Goal: Check status: Check status

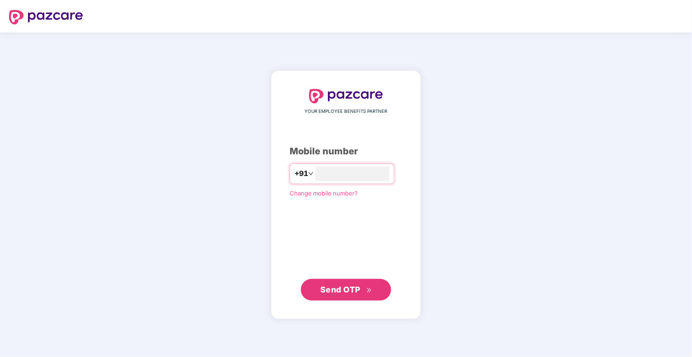
type input "**********"
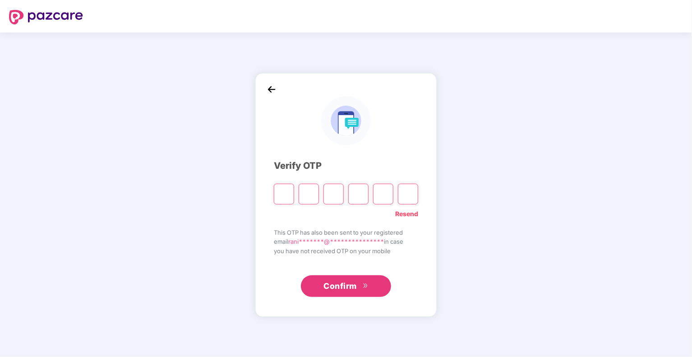
type input "*"
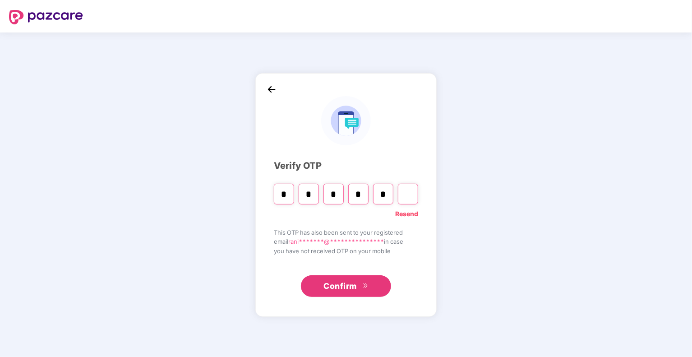
type input "*"
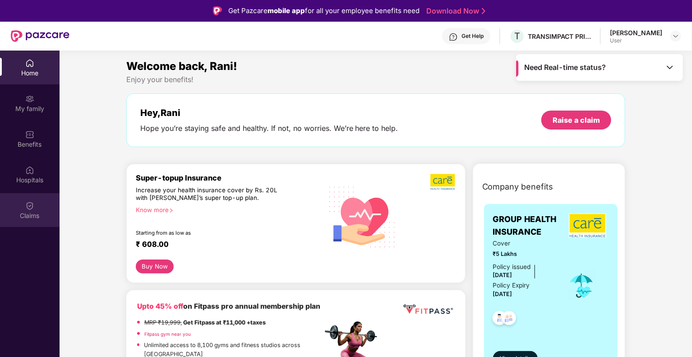
click at [21, 208] on div "Claims" at bounding box center [30, 210] width 60 height 34
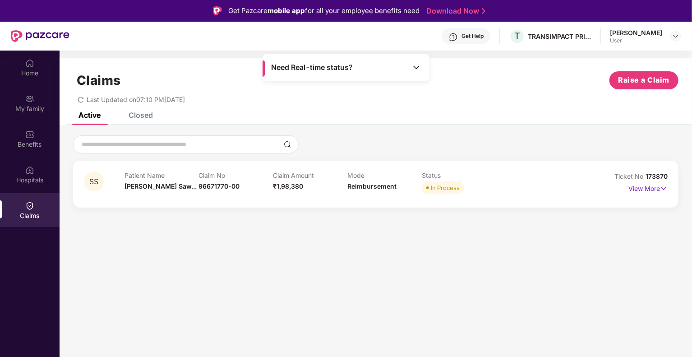
click at [132, 110] on div "Claims Raise a Claim Last Updated on 07:10 PM[DATE]" at bounding box center [376, 85] width 632 height 55
click at [135, 113] on div "Closed" at bounding box center [141, 114] width 24 height 9
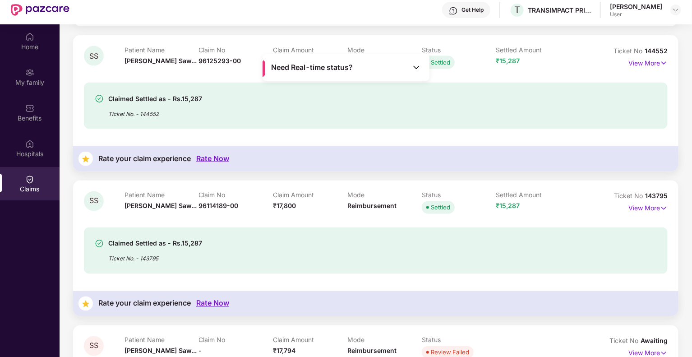
scroll to position [50, 0]
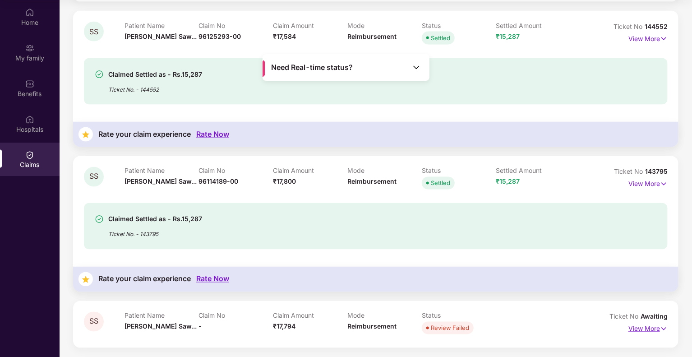
click at [662, 329] on img at bounding box center [664, 329] width 8 height 10
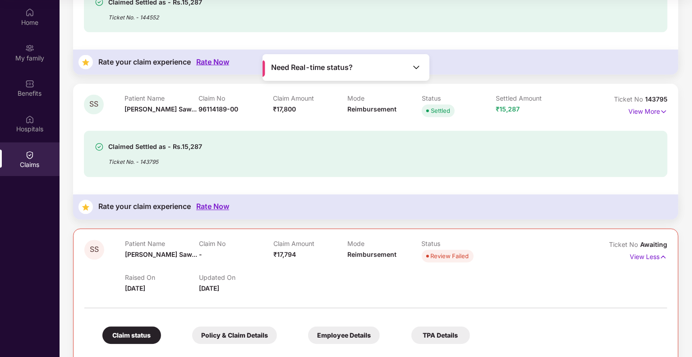
scroll to position [744, 0]
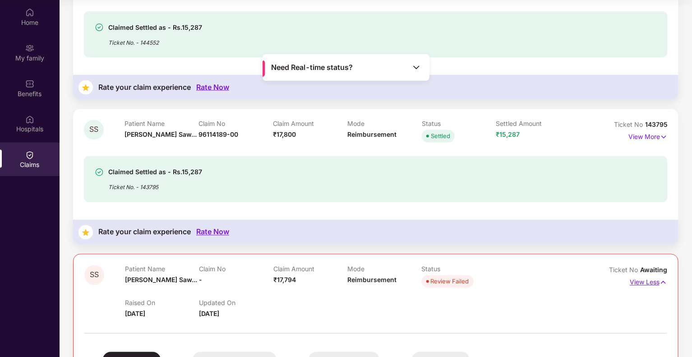
click at [660, 281] on img at bounding box center [663, 282] width 8 height 10
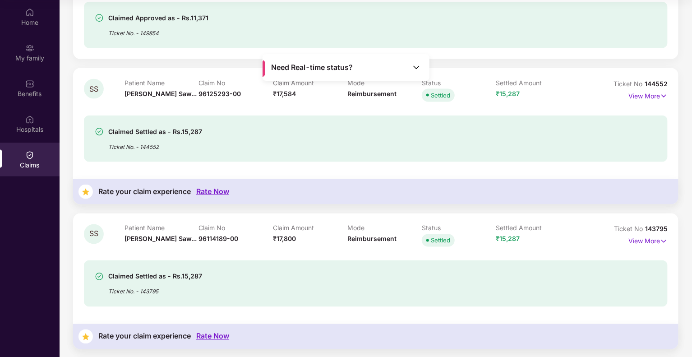
scroll to position [698, 0]
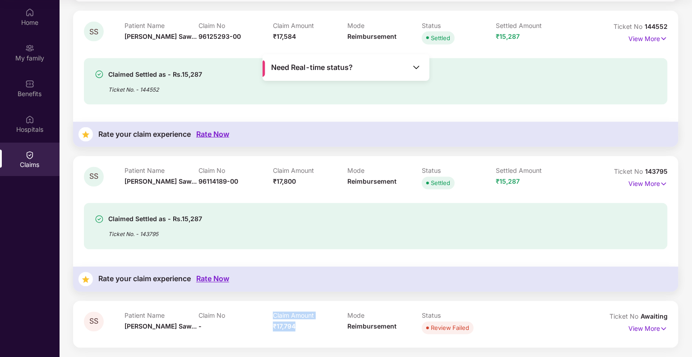
drag, startPoint x: 303, startPoint y: 328, endPoint x: 267, endPoint y: 327, distance: 35.6
click at [267, 327] on div "Patient Name [PERSON_NAME]... Claim No - Claim Amount ₹17,794 Mode Reimbursemen…" at bounding box center [346, 324] width 445 height 25
click at [27, 49] on img at bounding box center [29, 48] width 9 height 9
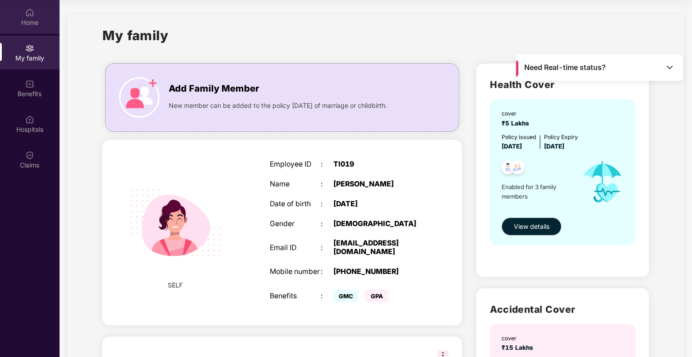
click at [29, 14] on img at bounding box center [29, 12] width 9 height 9
